Goal: Navigation & Orientation: Go to known website

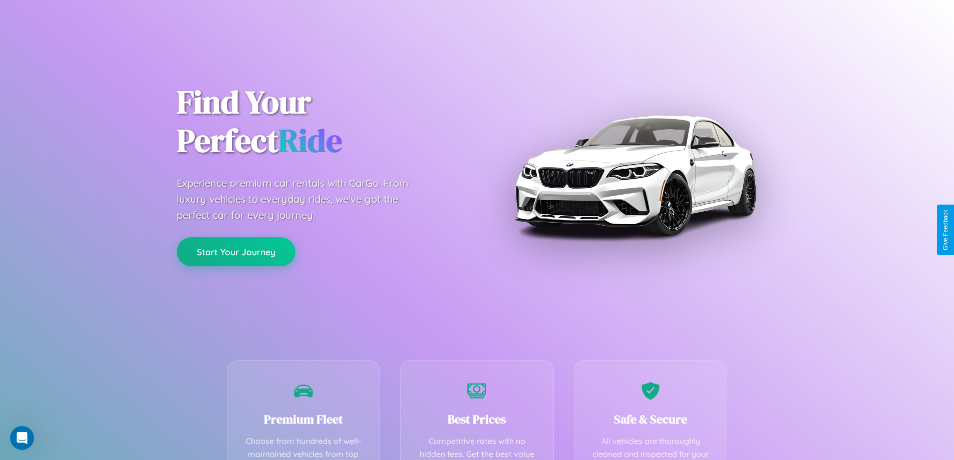
click at [236, 252] on button "Start Your Journey" at bounding box center [236, 251] width 119 height 29
click at [236, 251] on button "Start Your Journey" at bounding box center [236, 251] width 119 height 29
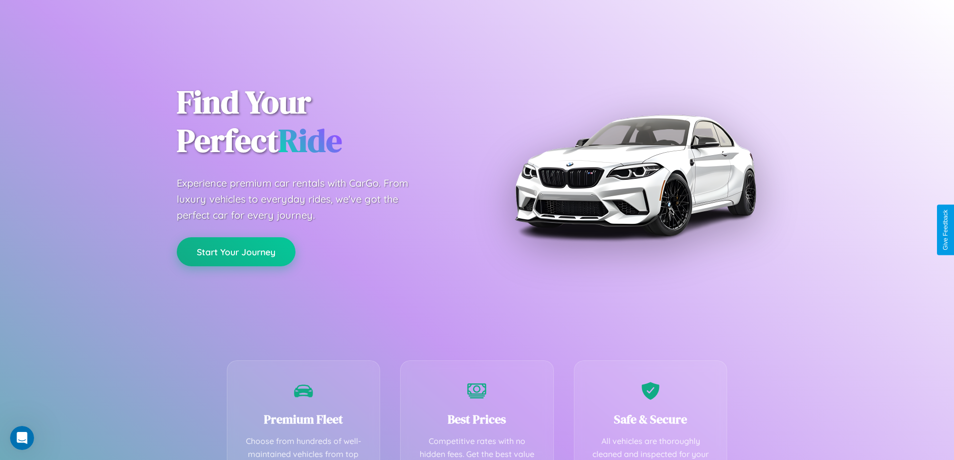
click at [236, 251] on button "Start Your Journey" at bounding box center [236, 251] width 119 height 29
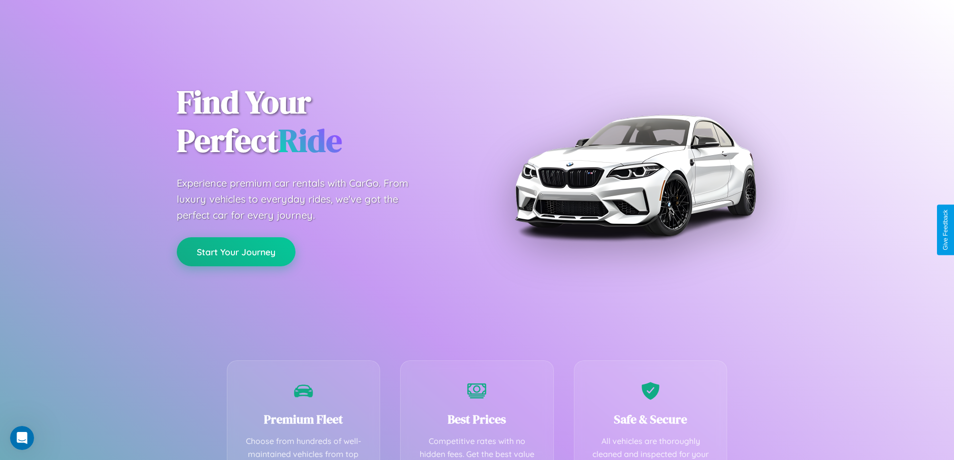
click at [236, 251] on button "Start Your Journey" at bounding box center [236, 251] width 119 height 29
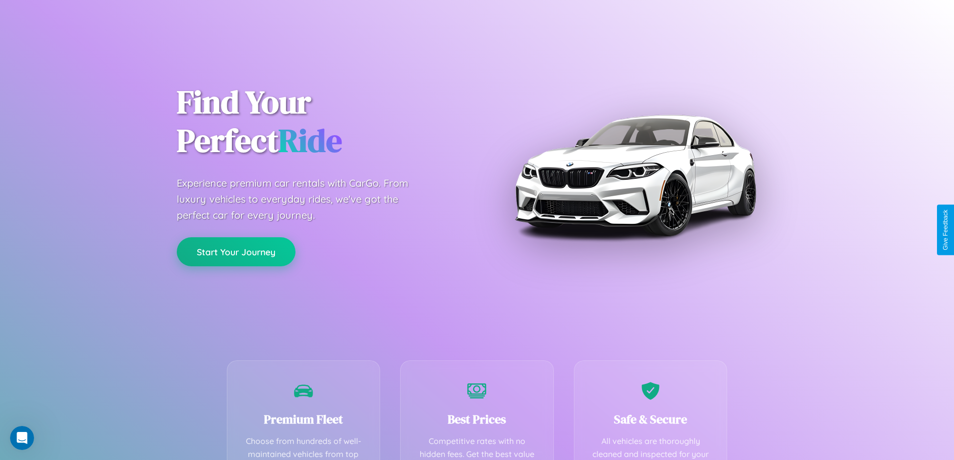
click at [236, 251] on button "Start Your Journey" at bounding box center [236, 251] width 119 height 29
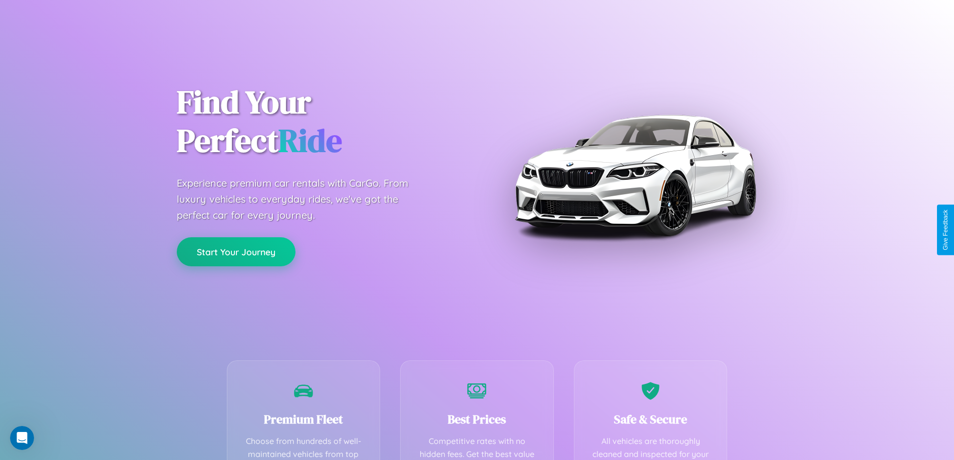
click at [236, 251] on button "Start Your Journey" at bounding box center [236, 251] width 119 height 29
